Goal: Task Accomplishment & Management: Complete application form

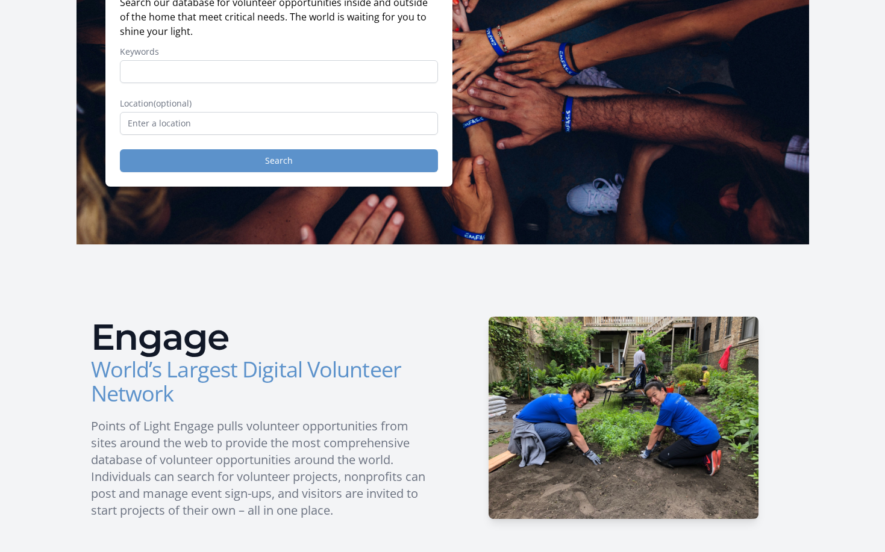
scroll to position [241, 0]
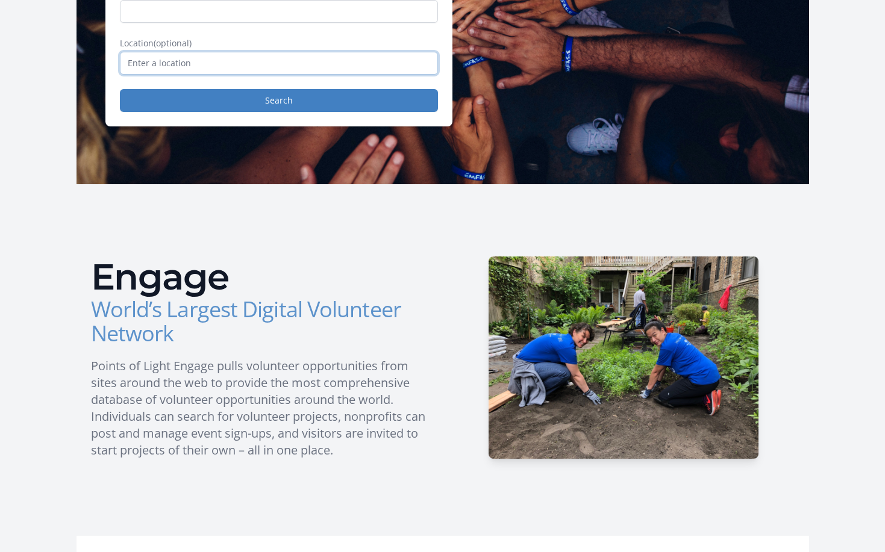
click at [261, 67] on input "text" at bounding box center [279, 63] width 318 height 23
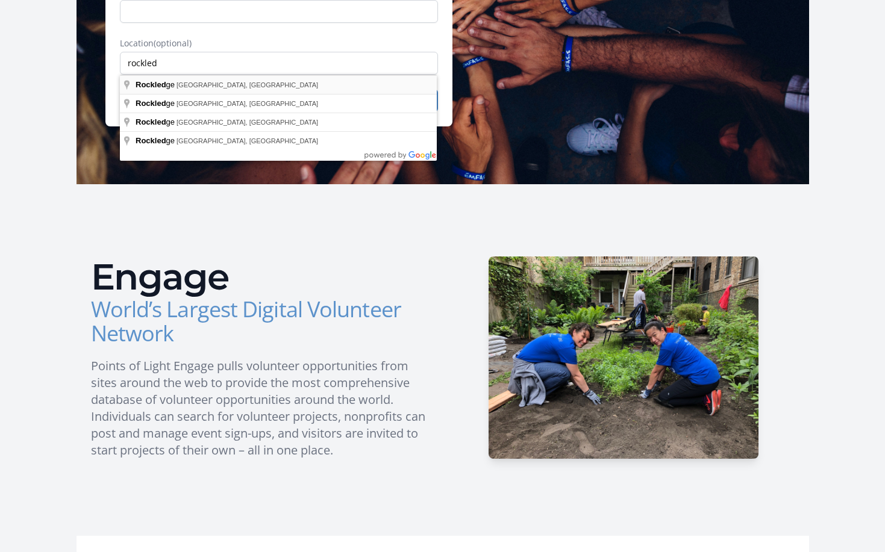
type input "Rockledge, FL, USA"
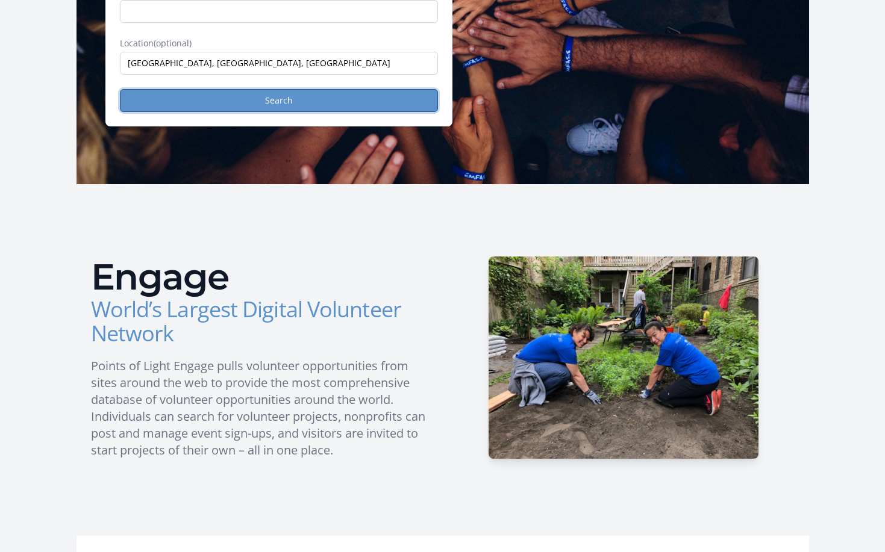
click at [255, 106] on button "Search" at bounding box center [279, 100] width 318 height 23
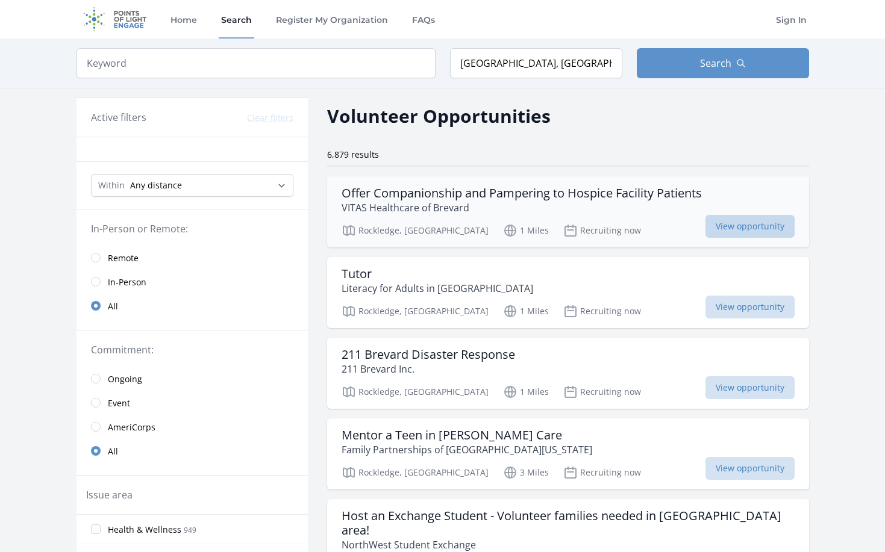
click at [752, 228] on span "View opportunity" at bounding box center [749, 226] width 89 height 23
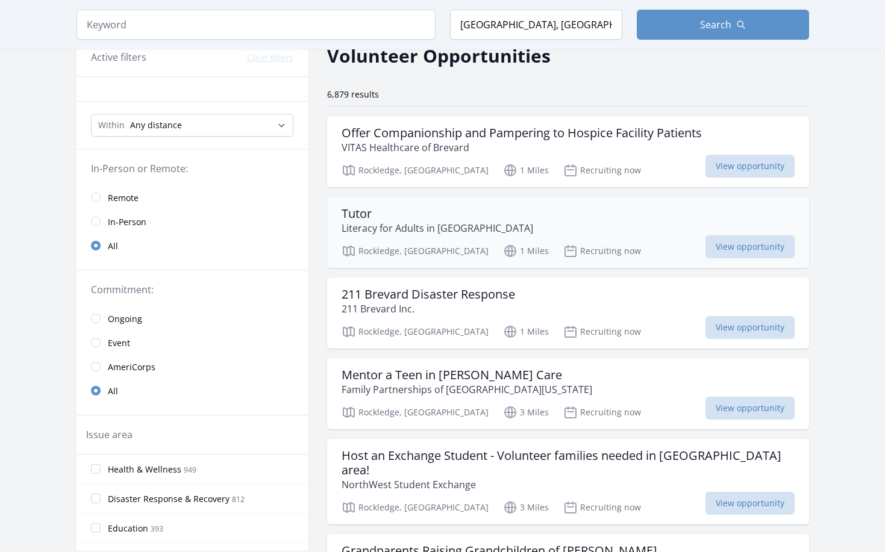
scroll to position [120, 0]
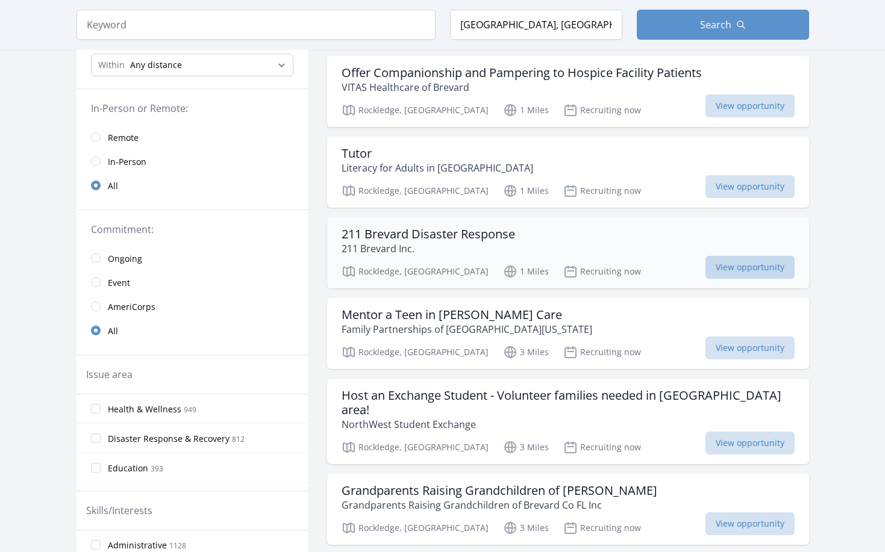
click at [750, 268] on span "View opportunity" at bounding box center [749, 267] width 89 height 23
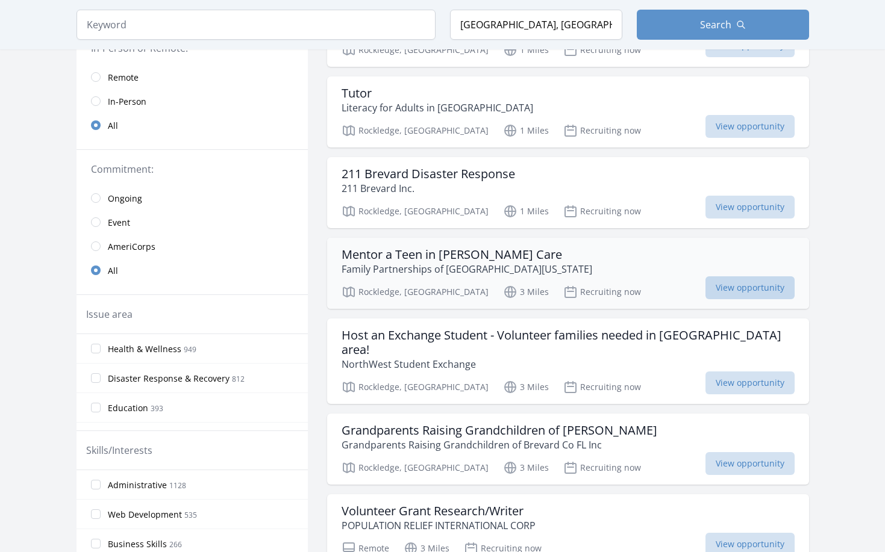
click at [757, 290] on span "View opportunity" at bounding box center [749, 287] width 89 height 23
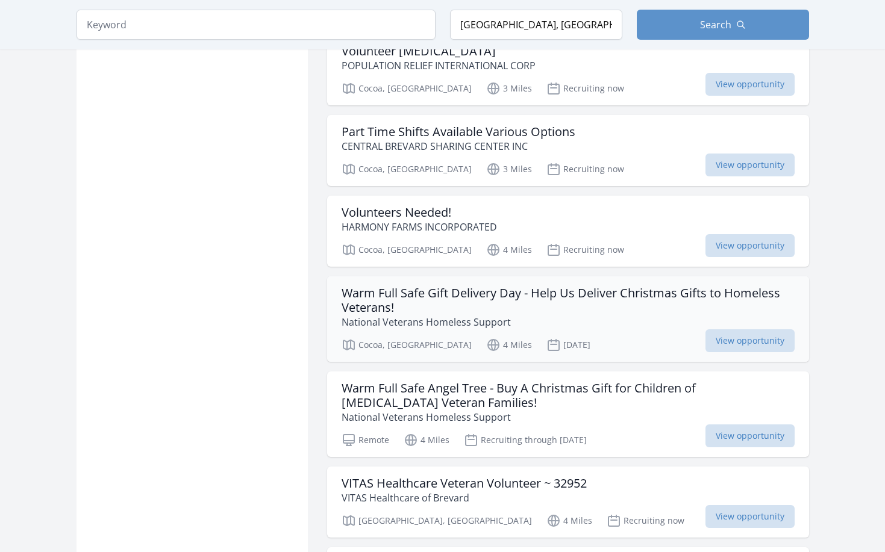
scroll to position [1024, 0]
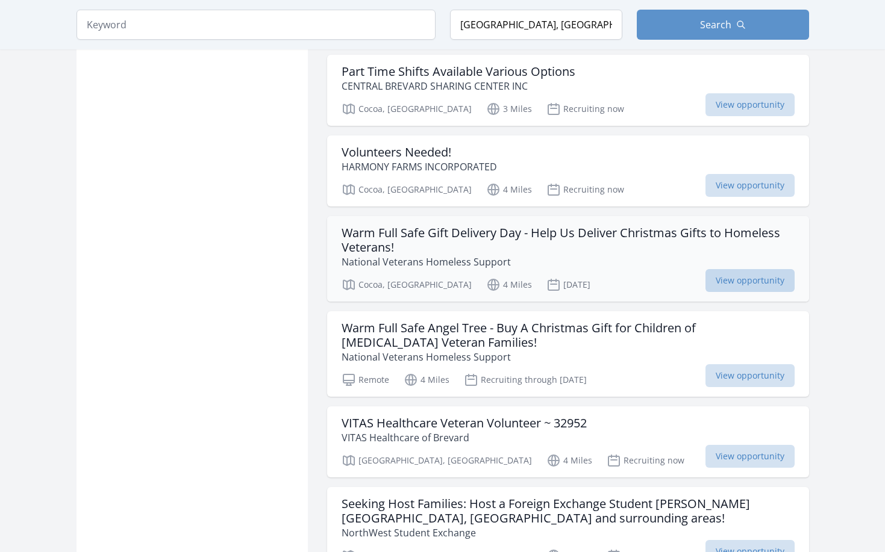
click at [746, 271] on span "View opportunity" at bounding box center [749, 280] width 89 height 23
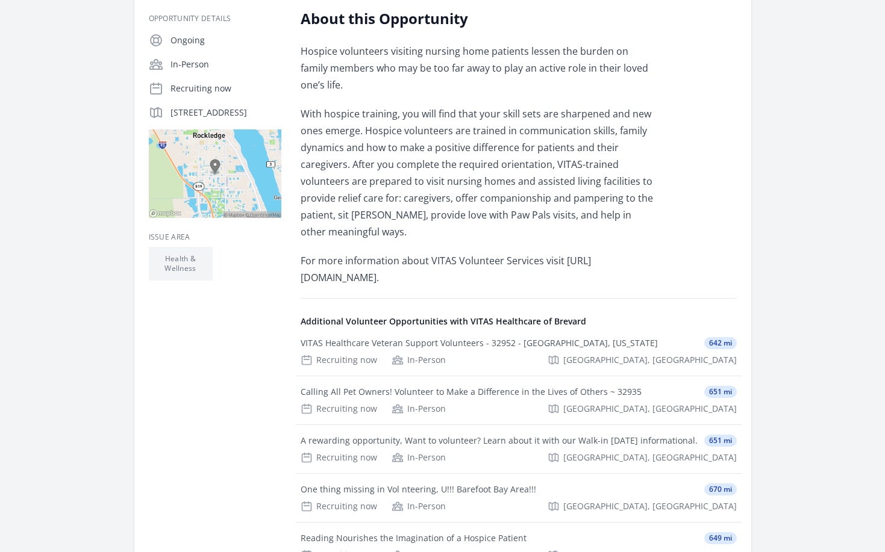
scroll to position [301, 0]
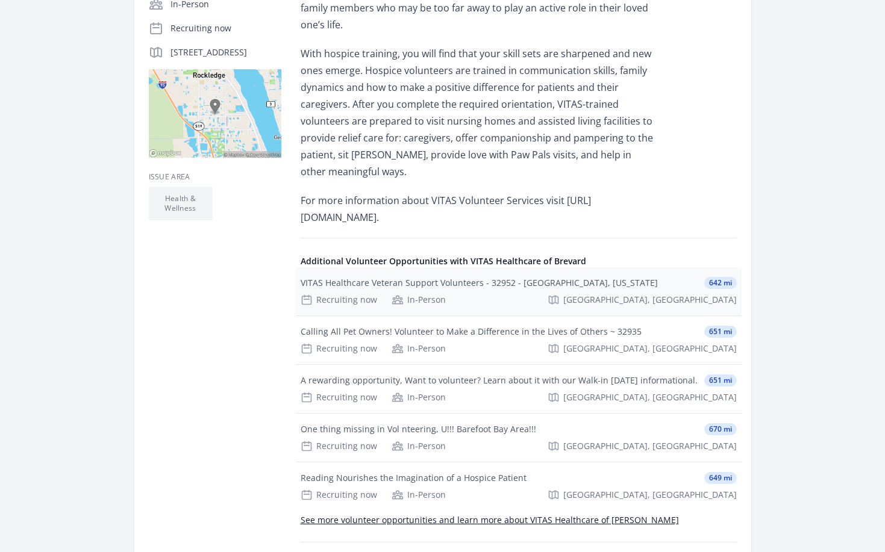
click at [358, 301] on div "Recruiting now" at bounding box center [339, 300] width 76 height 12
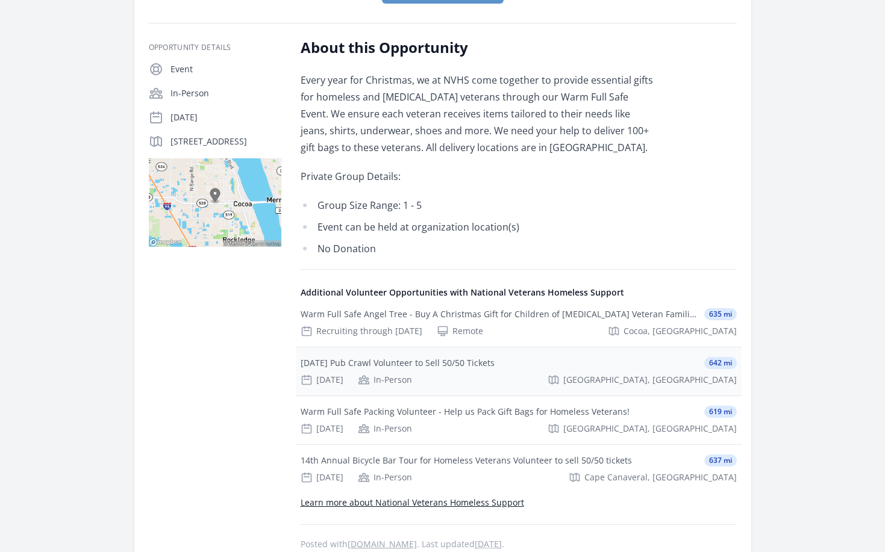
scroll to position [301, 0]
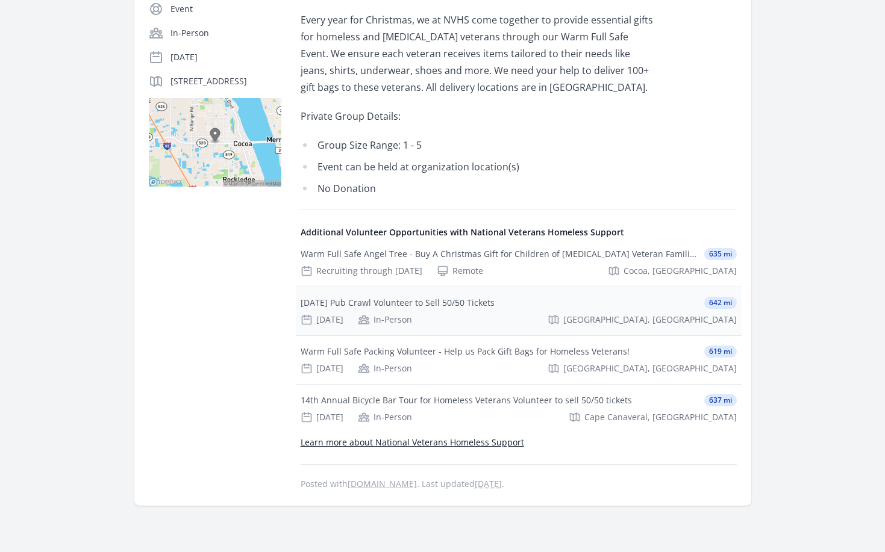
click at [335, 301] on div "[DATE] Pub Crawl Volunteer to Sell 50/50 Tickets" at bounding box center [398, 303] width 194 height 12
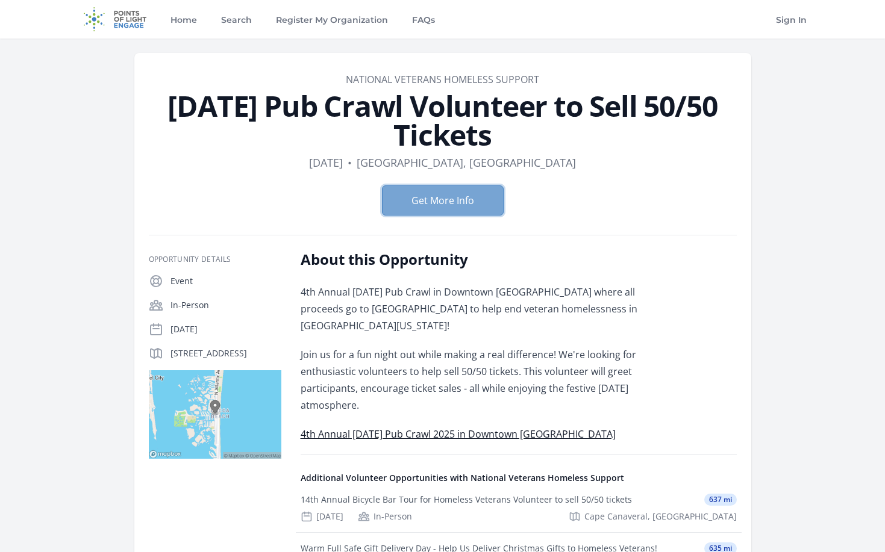
click at [466, 198] on button "Get More Info" at bounding box center [443, 201] width 122 height 30
